Goal: Information Seeking & Learning: Learn about a topic

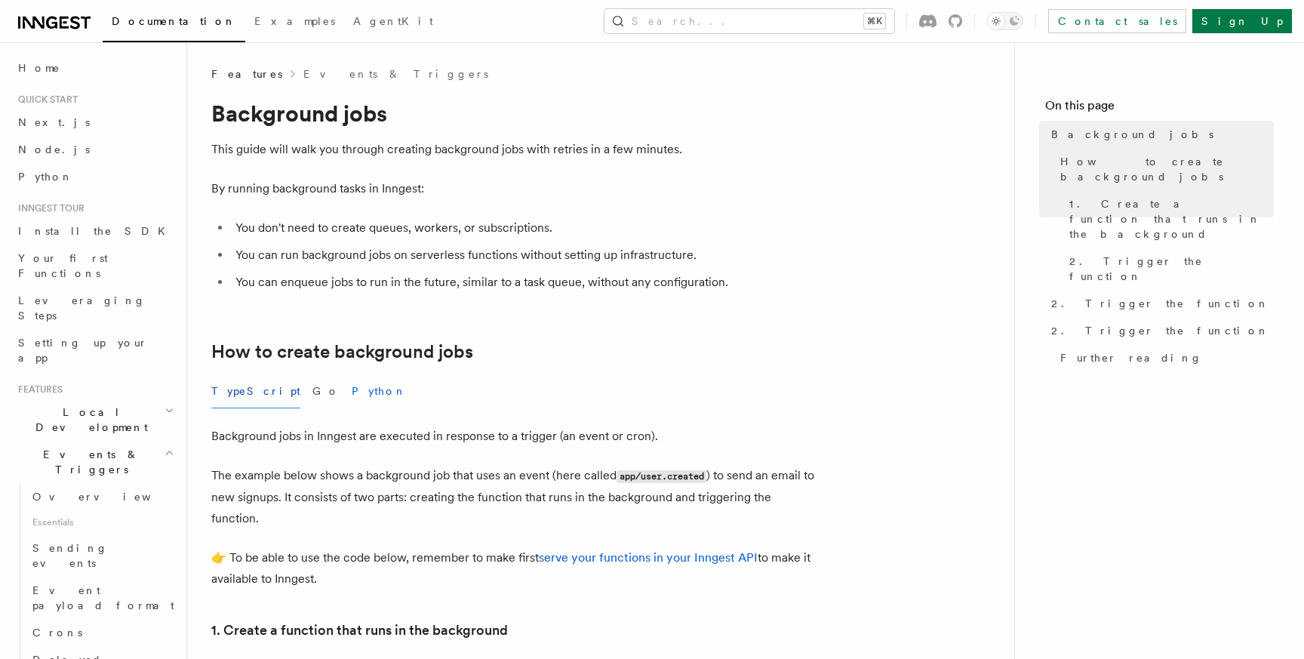
click at [352, 386] on button "Python" at bounding box center [379, 391] width 55 height 34
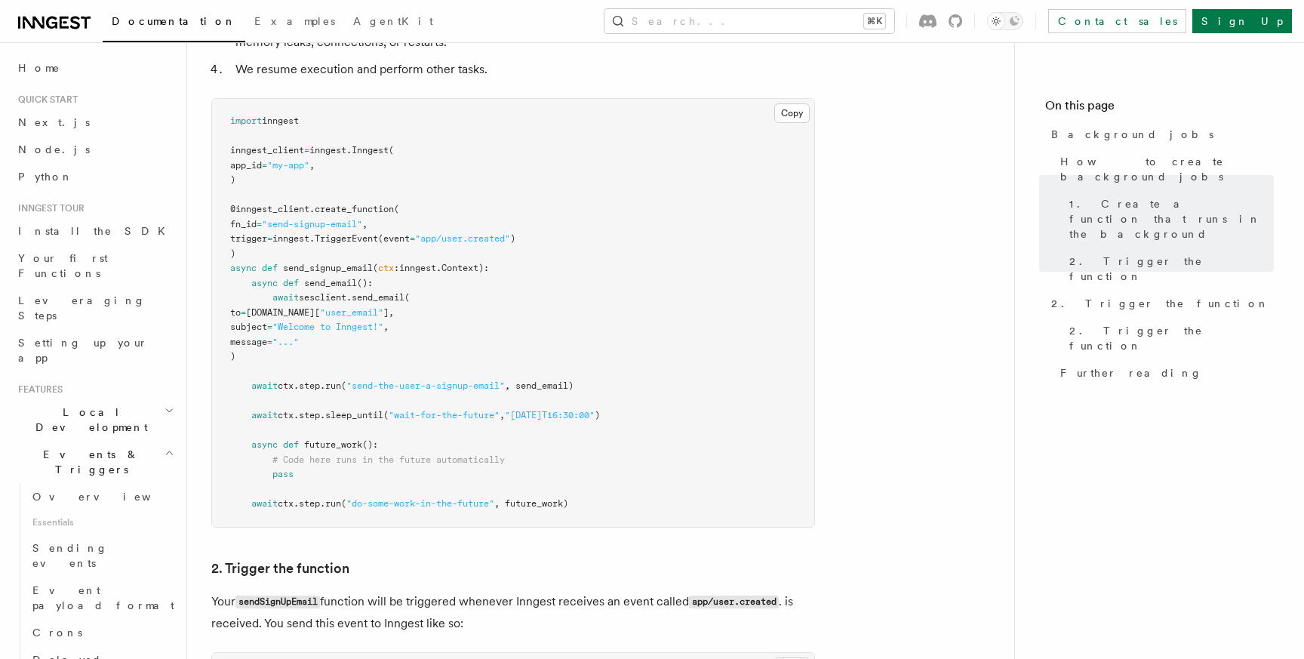
scroll to position [805, 0]
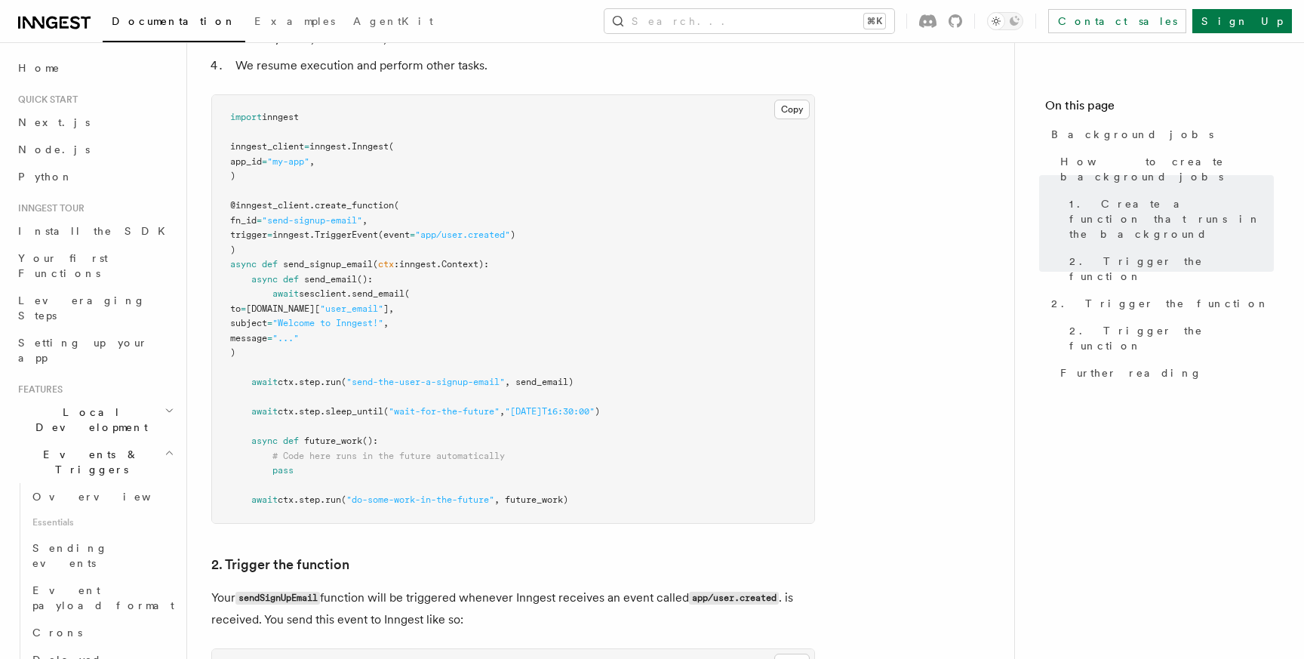
click at [200, 311] on div "Features Events & Triggers Background jobs This guide will walk you through cre…" at bounding box center [625, 401] width 876 height 2413
click at [197, 304] on div "Features Events & Triggers Background jobs This guide will walk you through cre…" at bounding box center [625, 401] width 876 height 2413
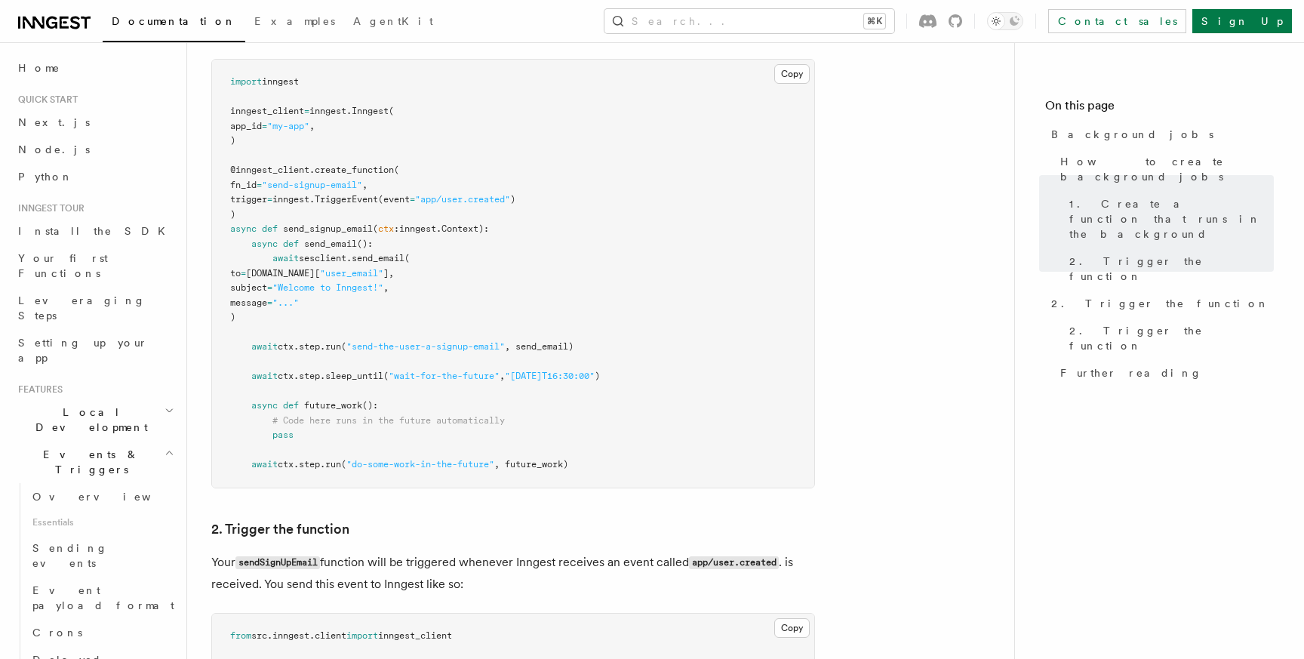
scroll to position [847, 0]
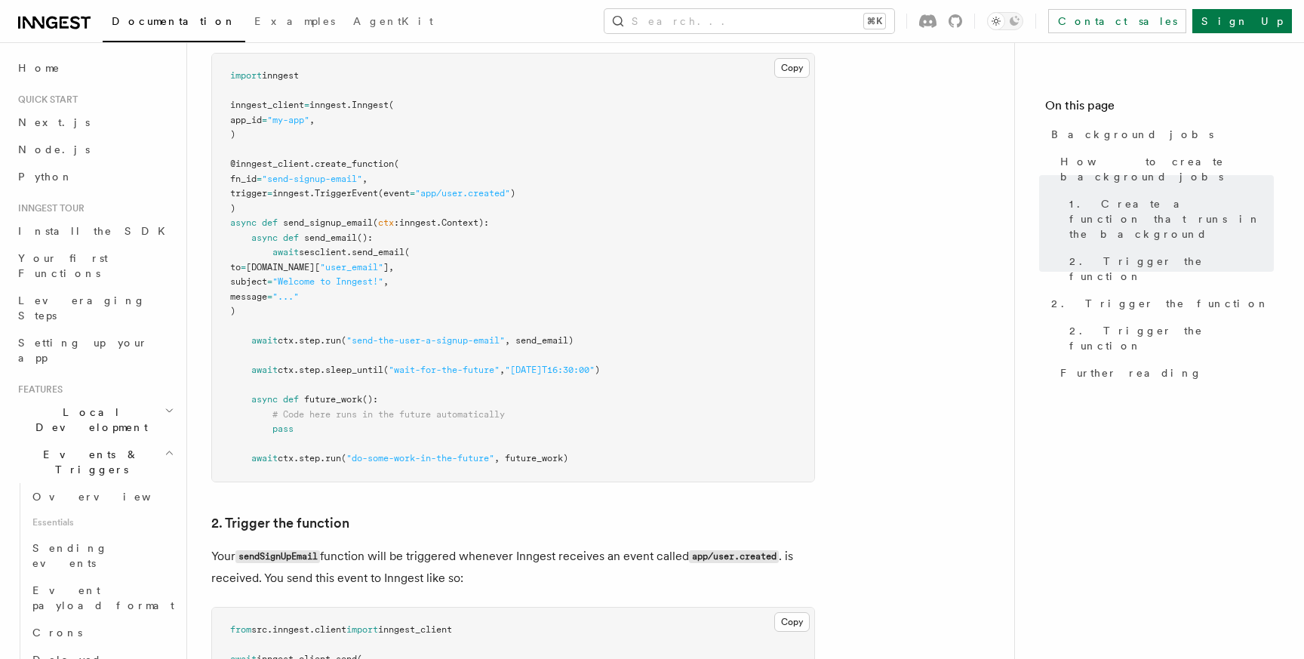
click at [198, 226] on div "Features Events & Triggers Background jobs This guide will walk you through cre…" at bounding box center [625, 359] width 876 height 2413
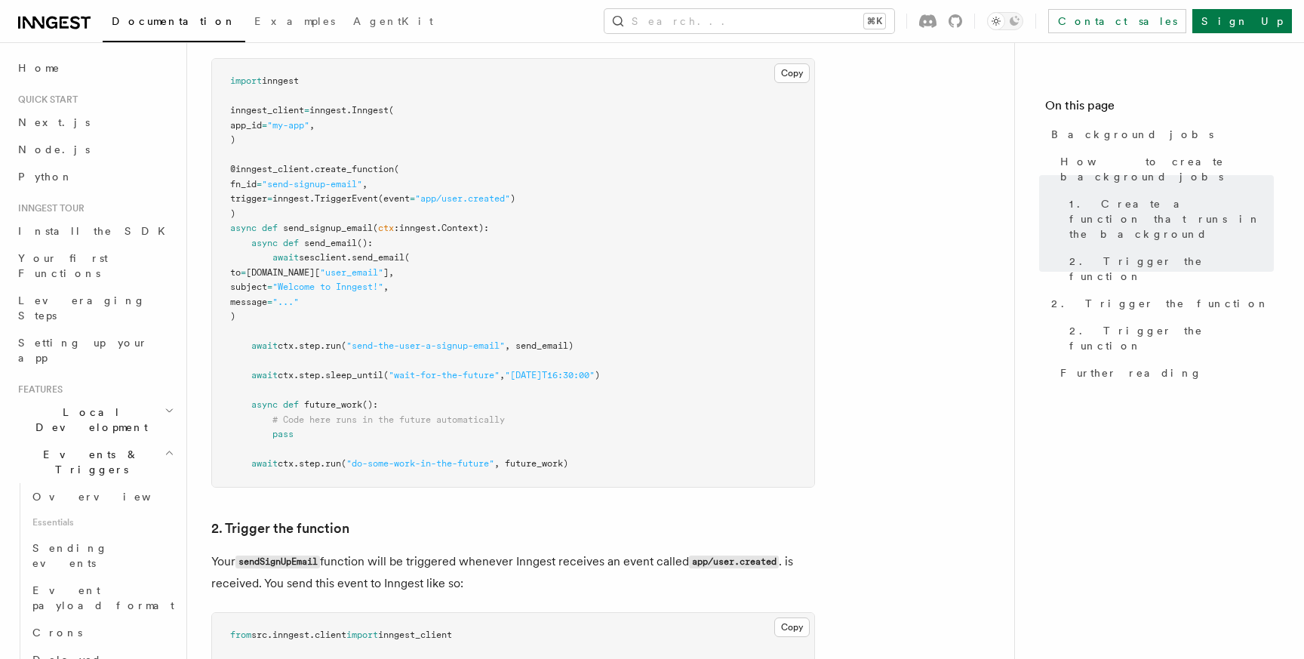
scroll to position [843, 0]
click at [195, 225] on div "Features Events & Triggers Background jobs This guide will walk you through cre…" at bounding box center [625, 363] width 876 height 2413
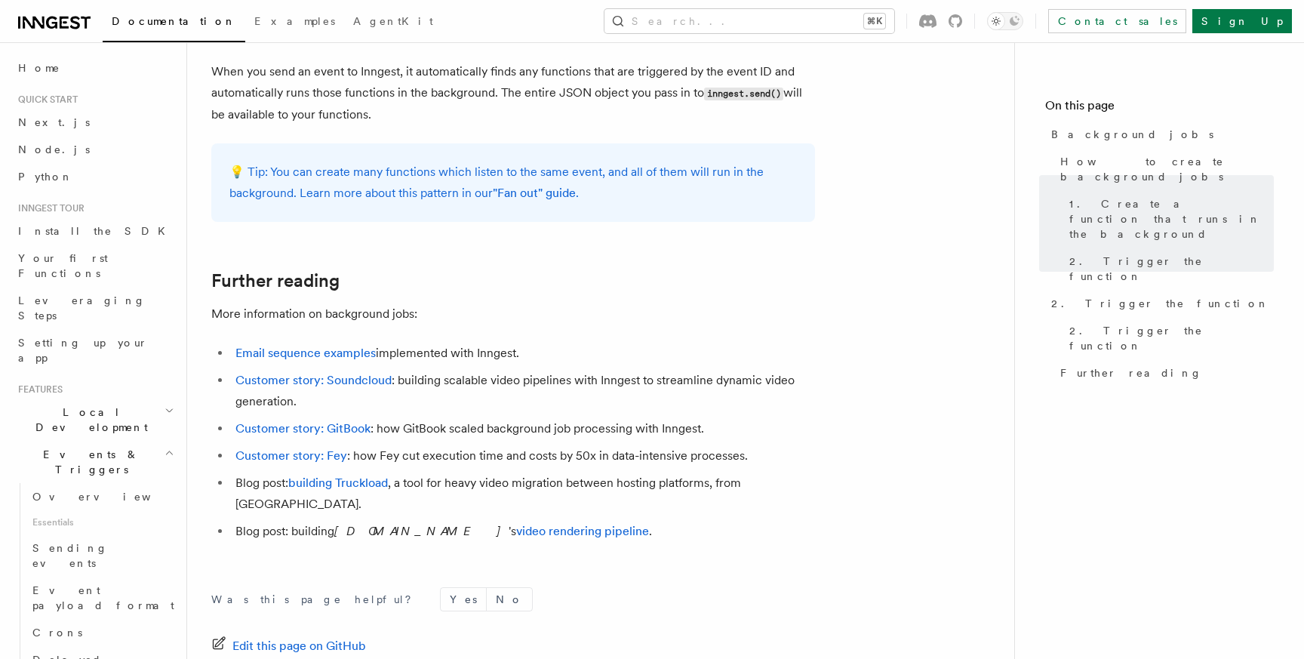
scroll to position [1611, 0]
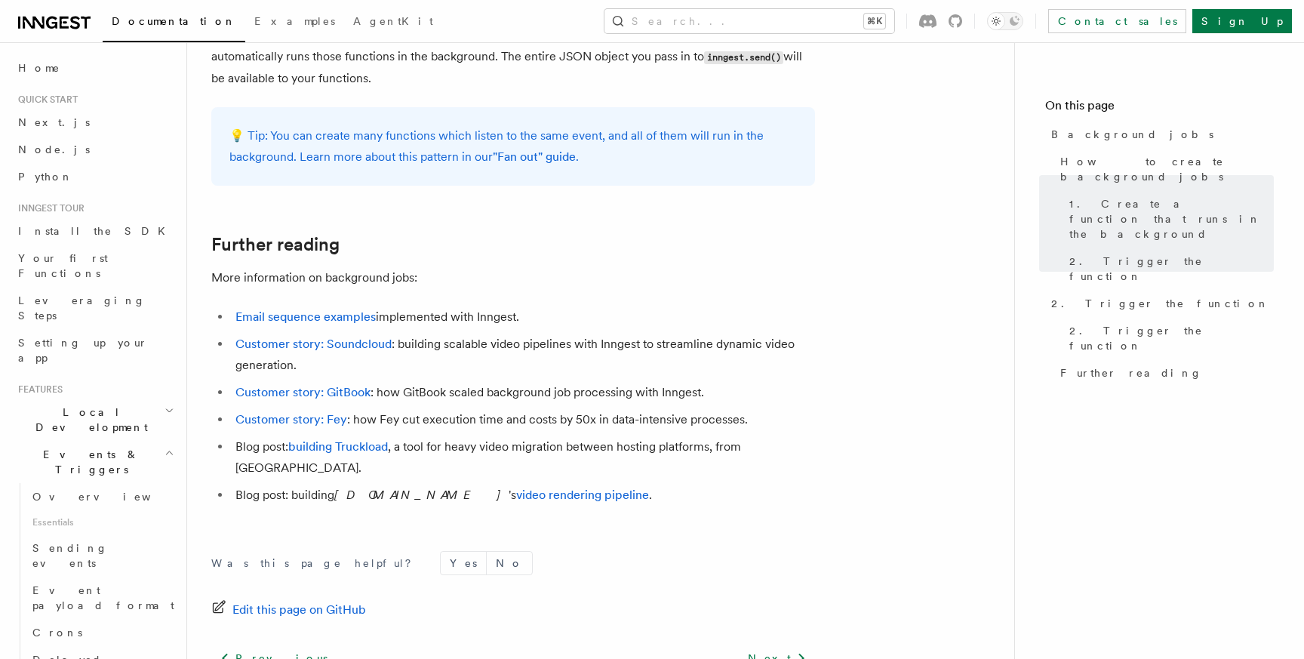
click at [73, 109] on link "Next.js" at bounding box center [94, 122] width 165 height 27
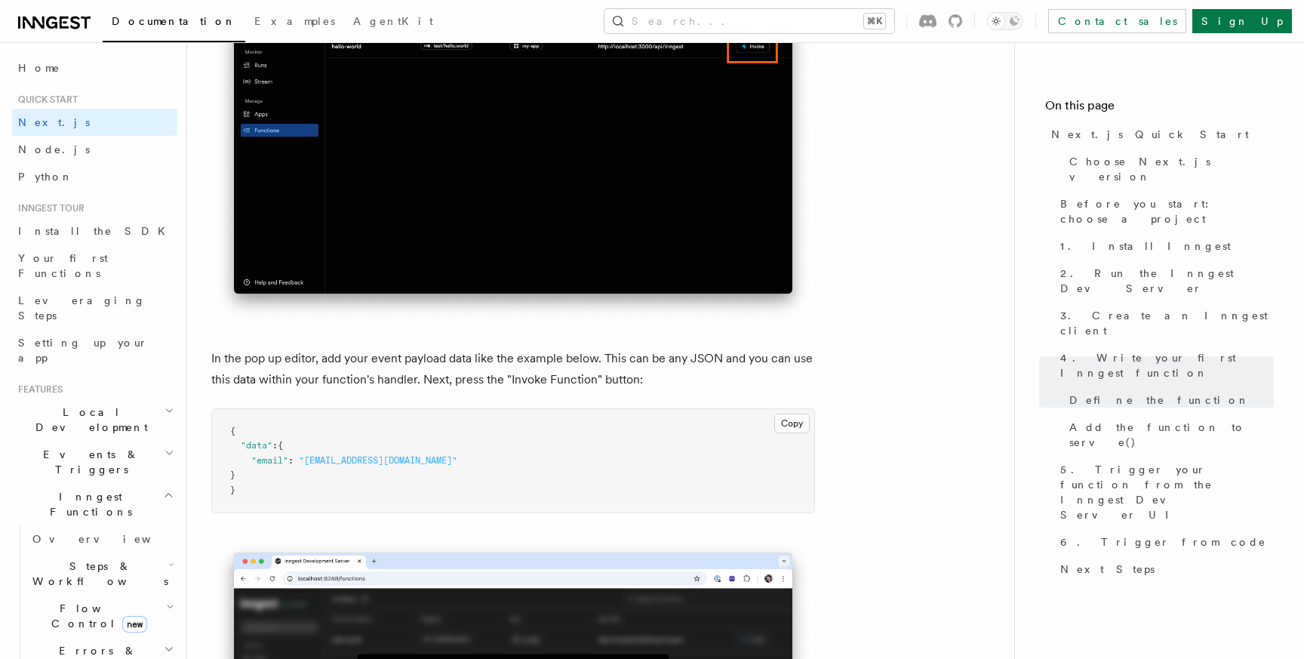
scroll to position [4570, 0]
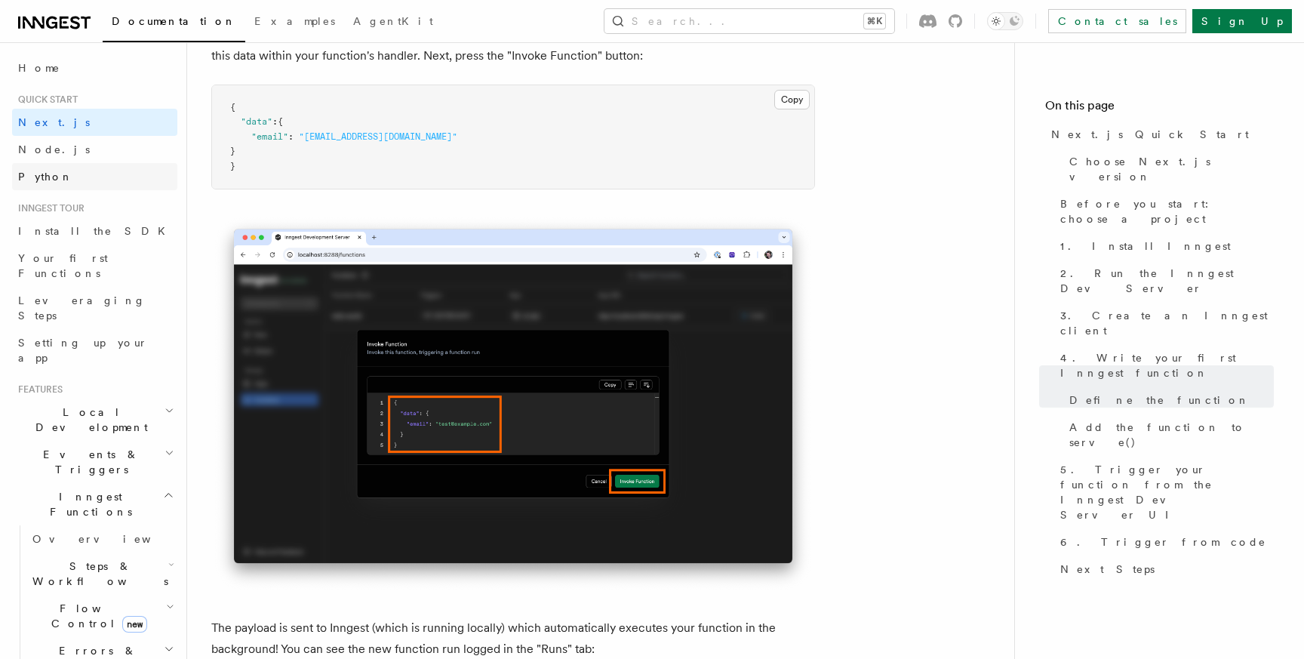
click at [57, 176] on link "Python" at bounding box center [94, 176] width 165 height 27
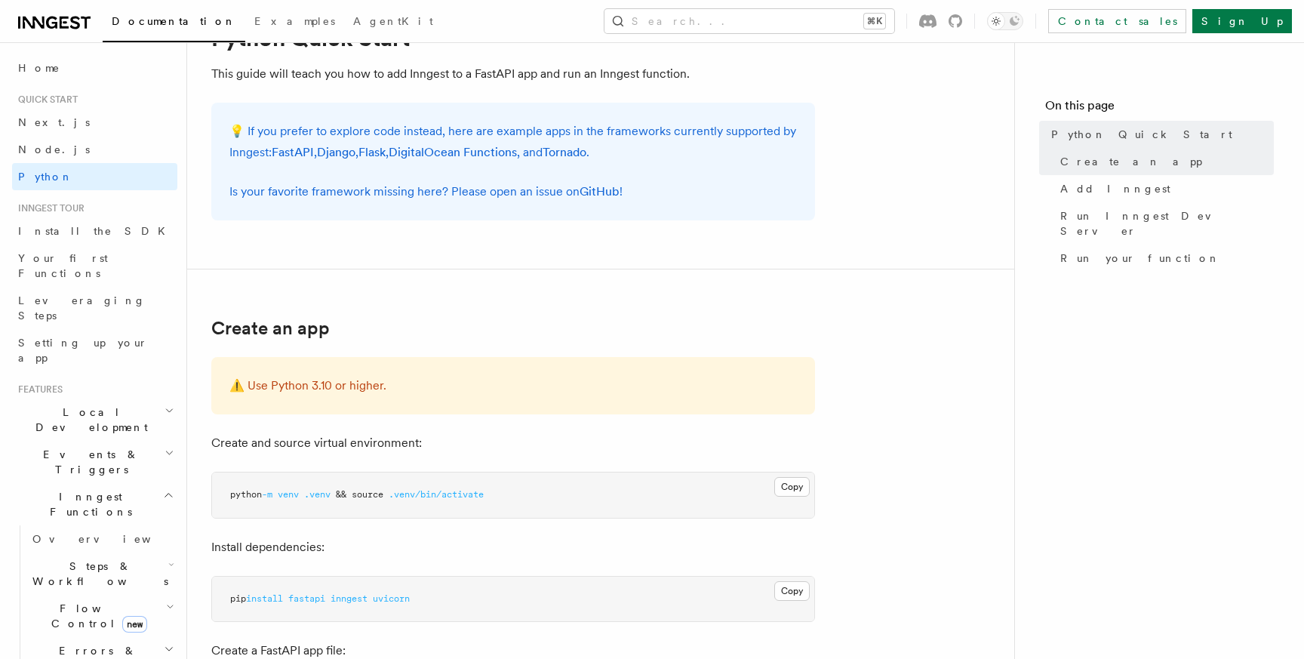
scroll to position [76, 0]
click at [291, 152] on link "FastAPI" at bounding box center [293, 151] width 42 height 14
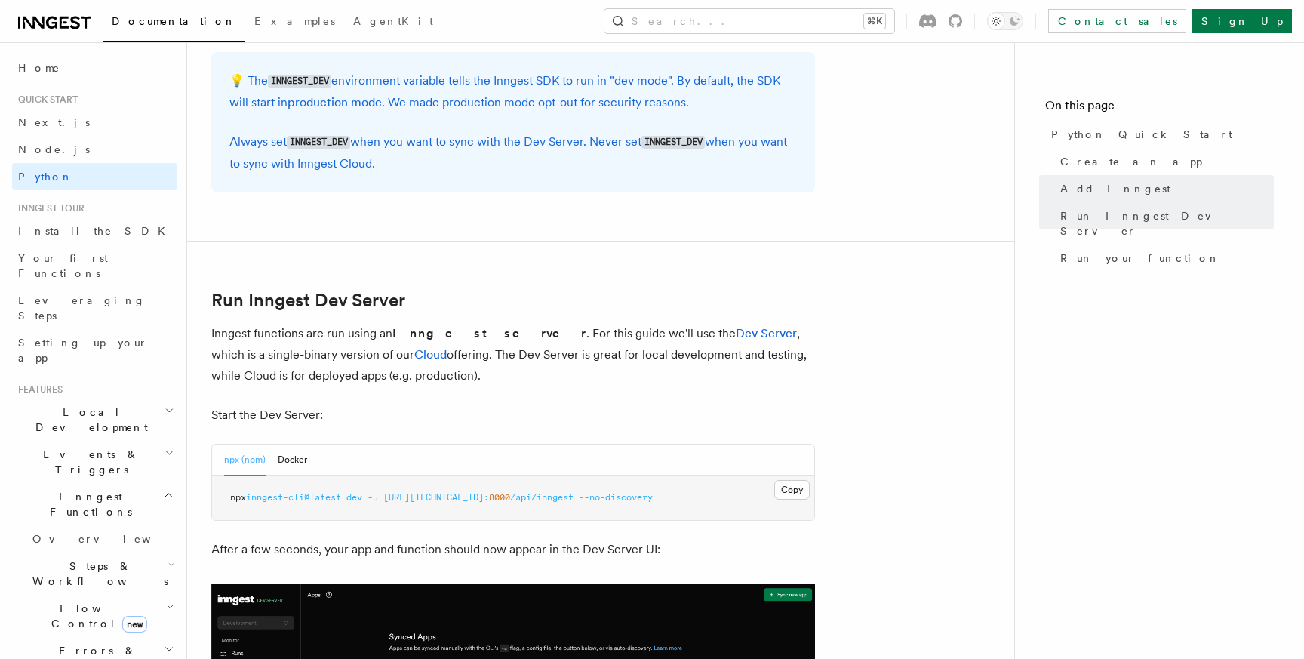
scroll to position [1642, 0]
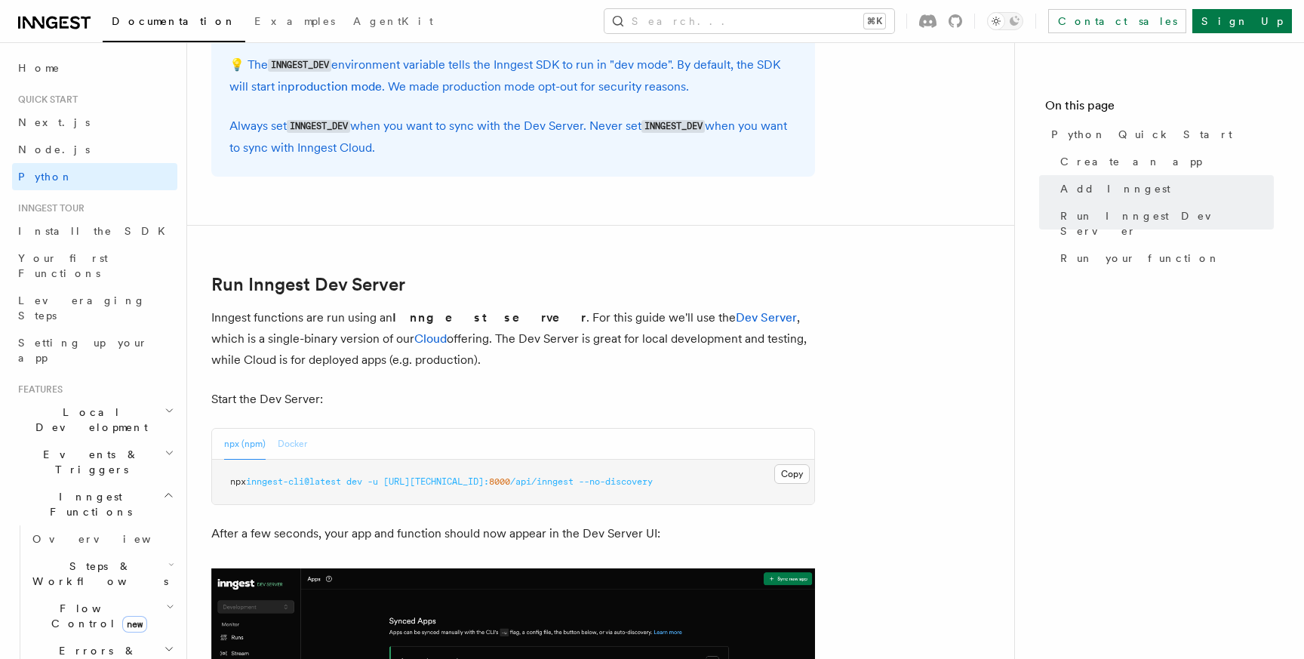
click at [291, 445] on button "Docker" at bounding box center [292, 444] width 29 height 31
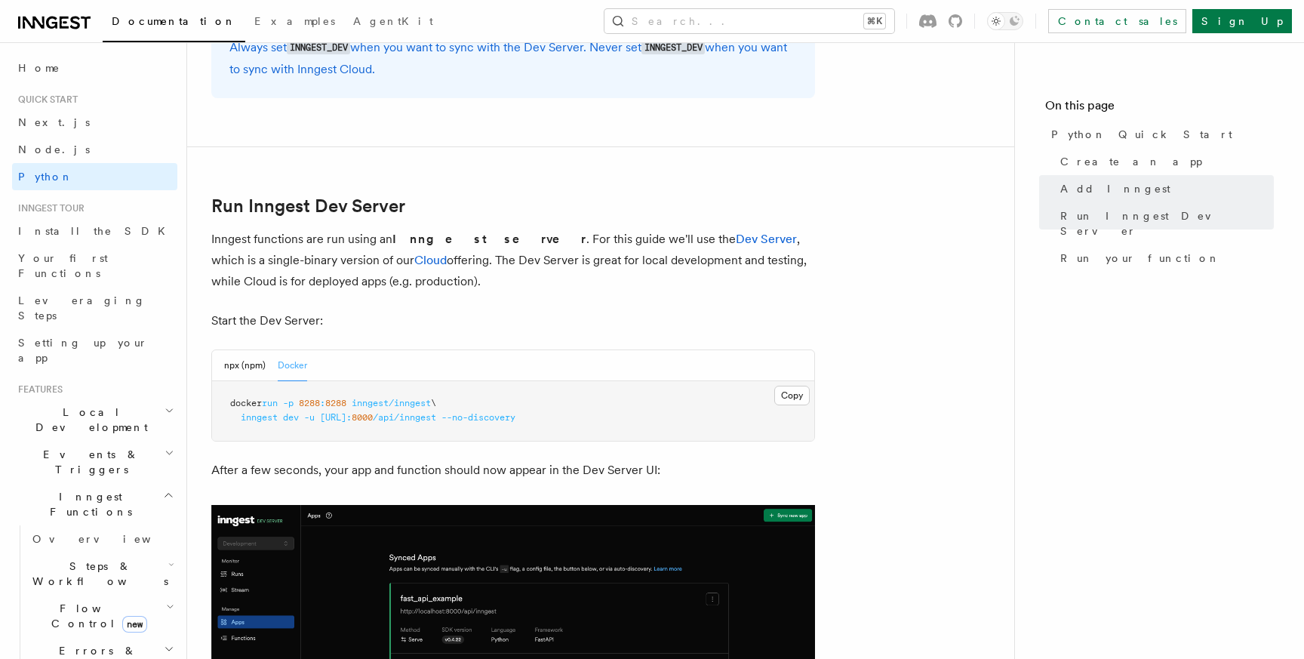
scroll to position [1722, 0]
click at [254, 360] on button "npx (npm)" at bounding box center [245, 364] width 42 height 31
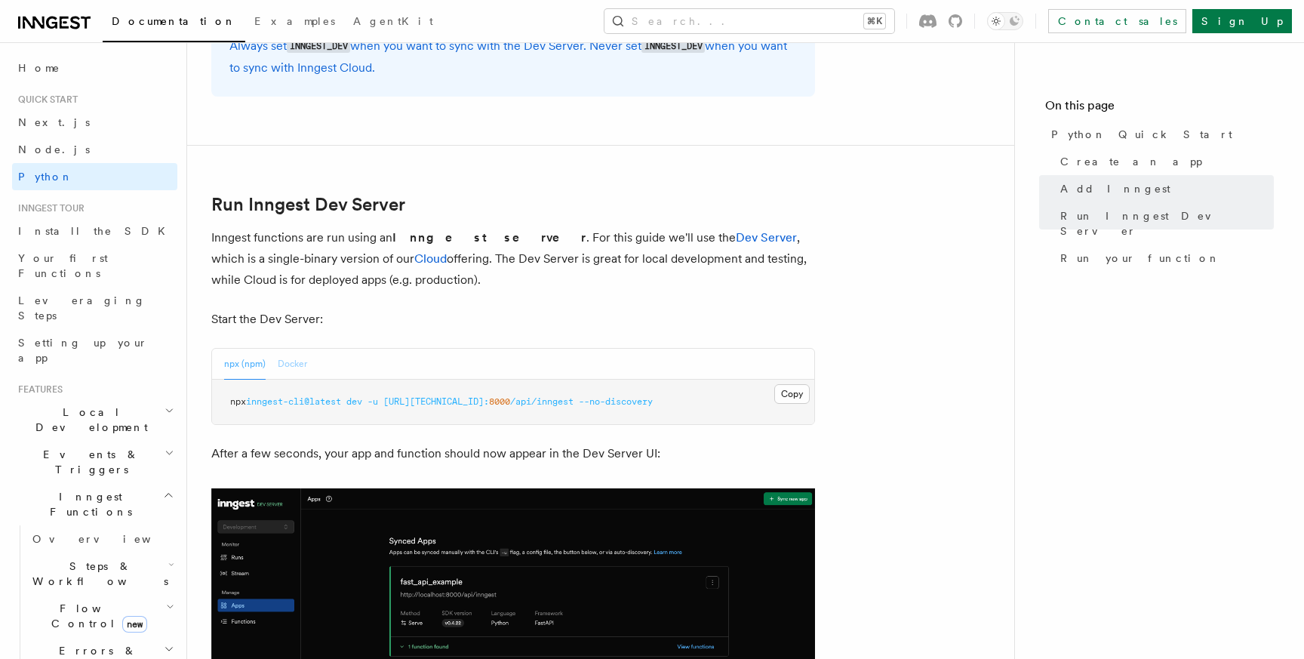
click at [285, 363] on button "Docker" at bounding box center [292, 364] width 29 height 31
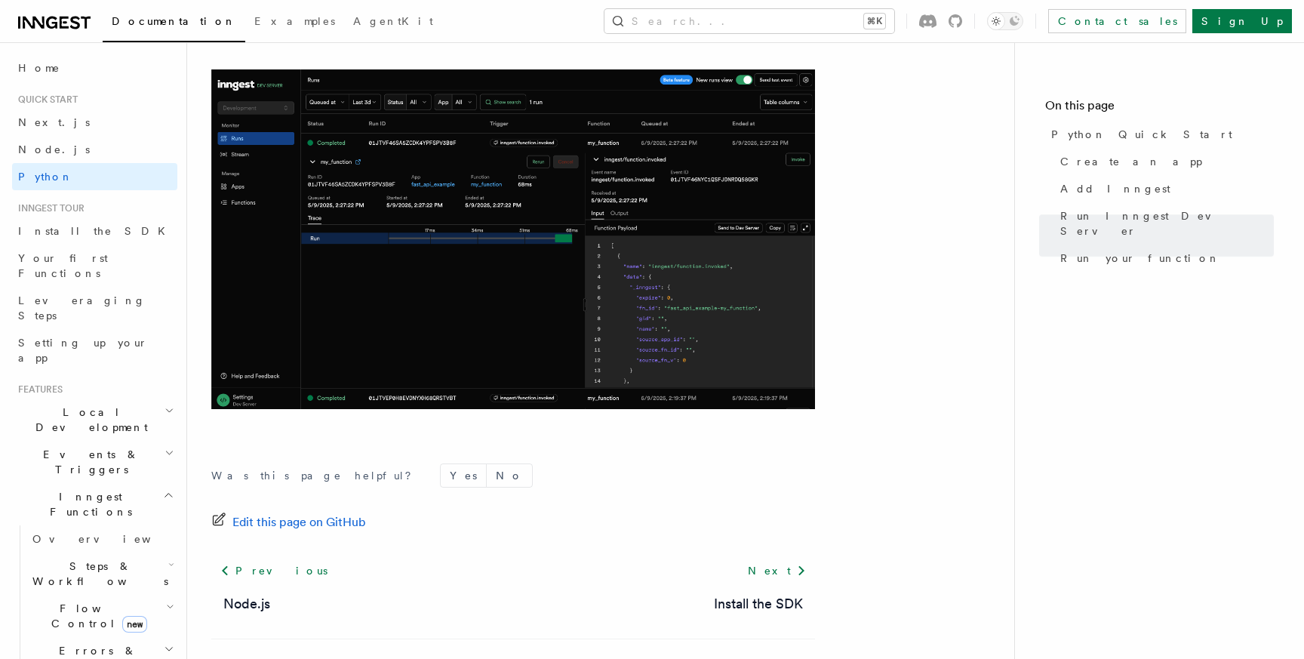
scroll to position [3152, 0]
